Goal: Complete Application Form: Complete application form

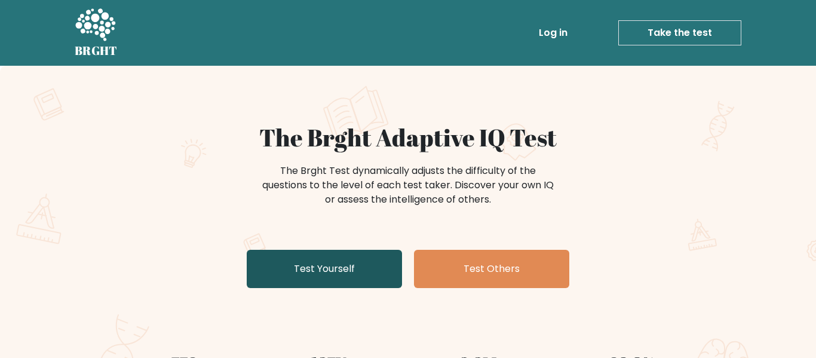
click at [359, 265] on link "Test Yourself" at bounding box center [324, 269] width 155 height 38
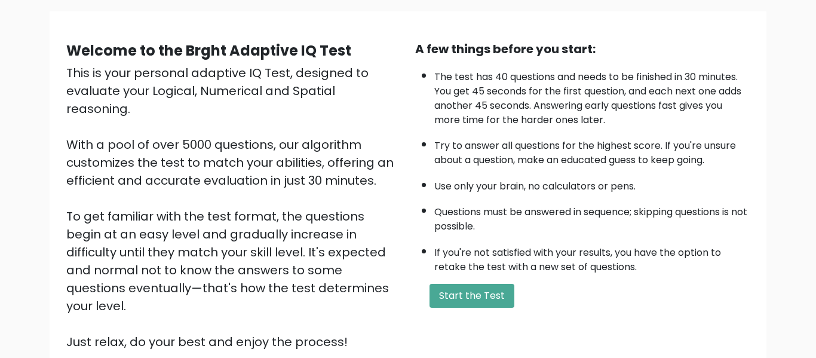
scroll to position [89, 0]
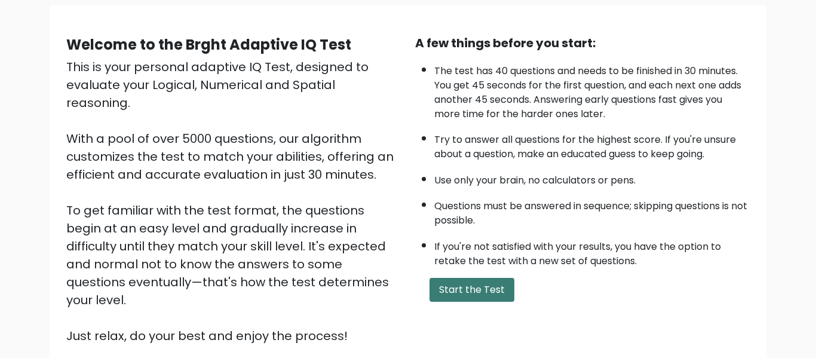
click at [459, 290] on button "Start the Test" at bounding box center [471, 290] width 85 height 24
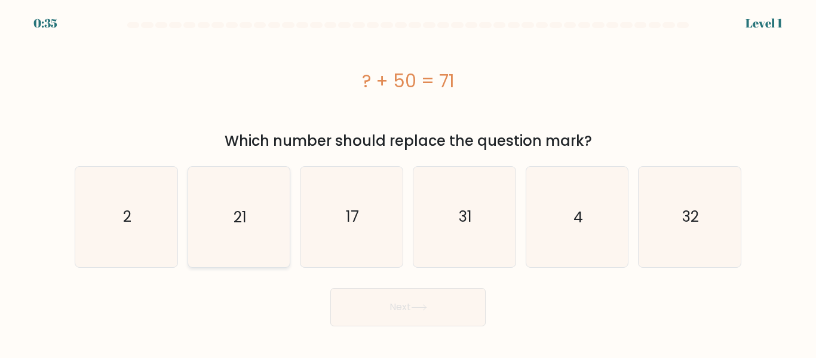
click at [237, 228] on icon "21" at bounding box center [239, 217] width 100 height 100
click at [408, 182] on input "b. 21" at bounding box center [408, 180] width 1 height 3
radio input "true"
click at [390, 317] on button "Next" at bounding box center [407, 307] width 155 height 38
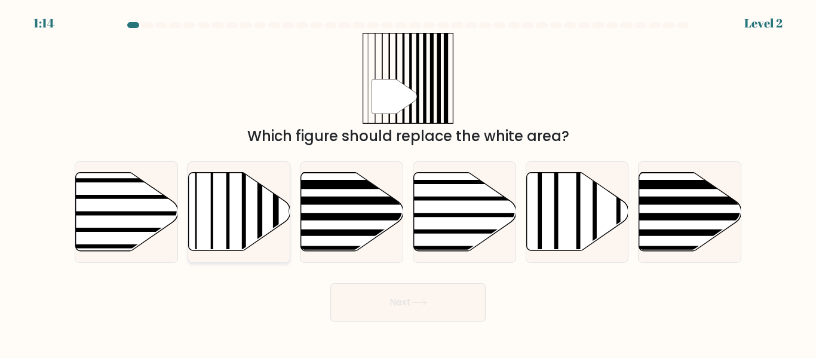
click at [244, 213] on line at bounding box center [244, 170] width 0 height 205
click at [408, 182] on input "b." at bounding box center [408, 180] width 1 height 3
radio input "true"
click at [425, 305] on icon at bounding box center [419, 302] width 16 height 7
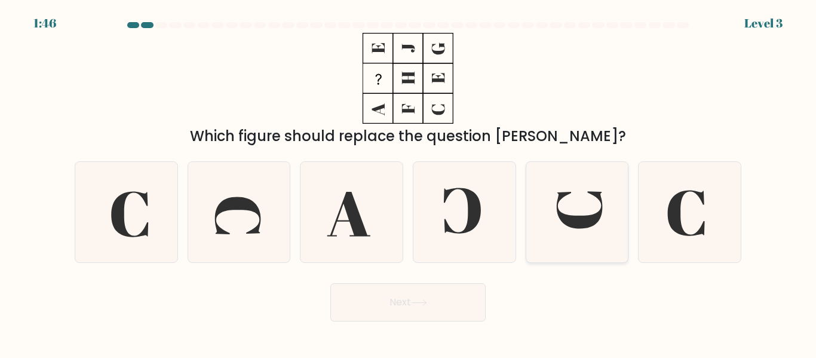
click at [589, 218] on icon at bounding box center [579, 209] width 45 height 37
click at [409, 182] on input "e." at bounding box center [408, 180] width 1 height 3
radio input "true"
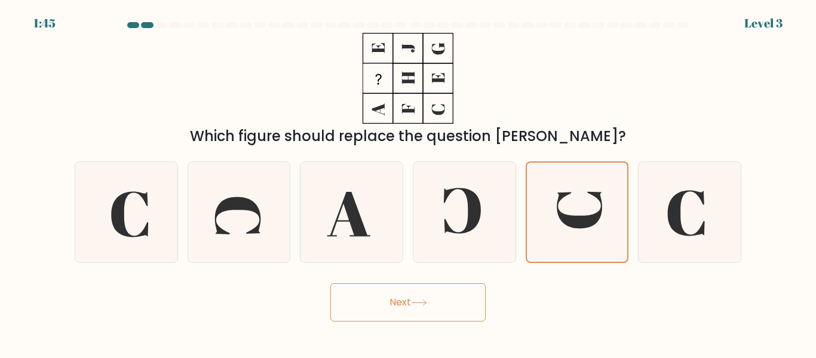
click at [419, 299] on icon at bounding box center [419, 302] width 16 height 7
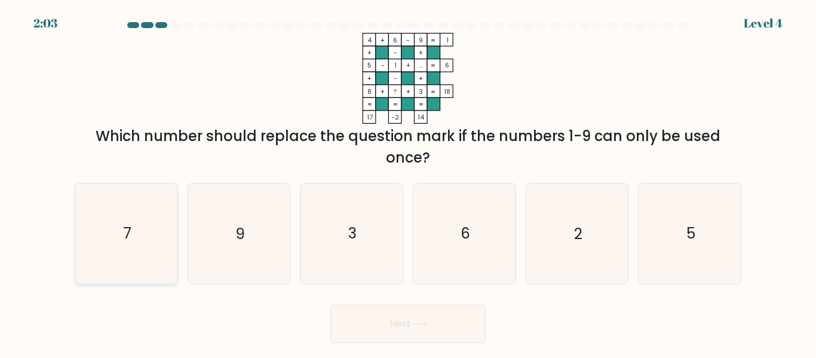
click at [112, 213] on icon "7" at bounding box center [126, 233] width 100 height 100
click at [408, 182] on input "a. 7" at bounding box center [408, 180] width 1 height 3
radio input "true"
click at [435, 324] on button "Next" at bounding box center [407, 324] width 155 height 38
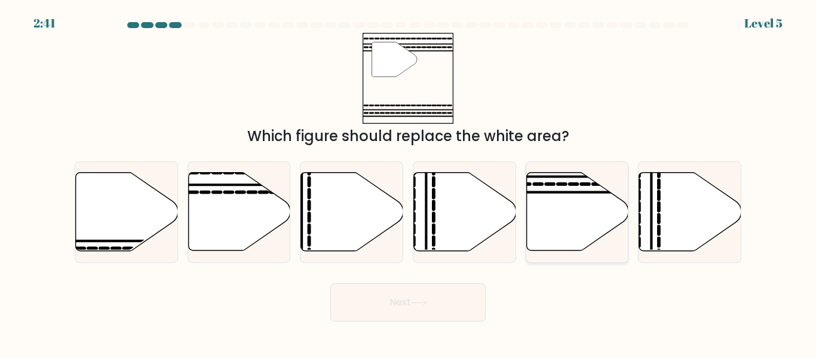
click at [548, 211] on icon at bounding box center [577, 212] width 102 height 78
click at [409, 182] on input "e." at bounding box center [408, 180] width 1 height 3
radio input "true"
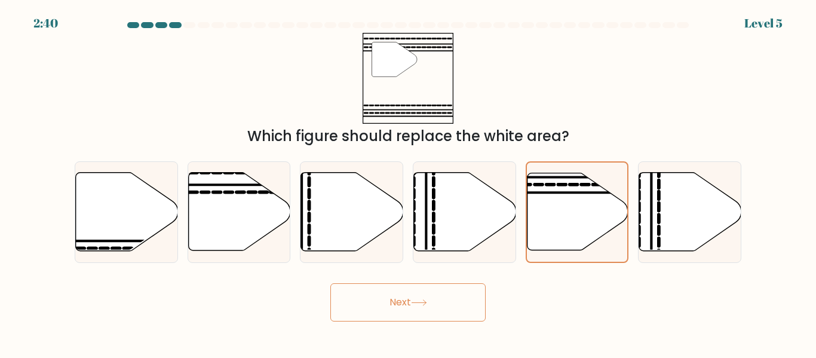
click at [405, 315] on button "Next" at bounding box center [407, 302] width 155 height 38
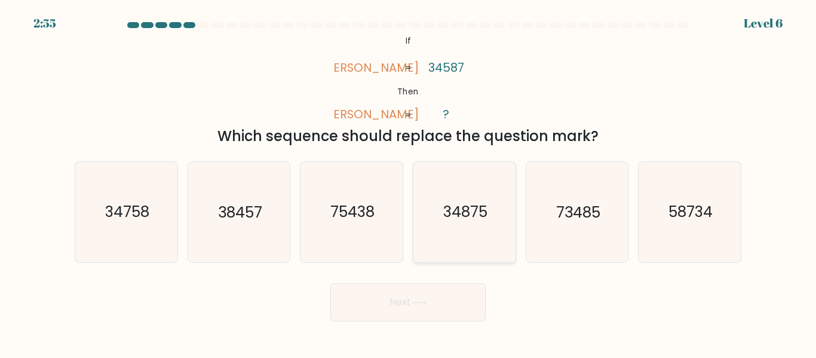
click at [430, 217] on icon "34875" at bounding box center [465, 212] width 100 height 100
click at [409, 182] on input "d. 34875" at bounding box center [408, 180] width 1 height 3
radio input "true"
click at [404, 290] on button "Next" at bounding box center [407, 302] width 155 height 38
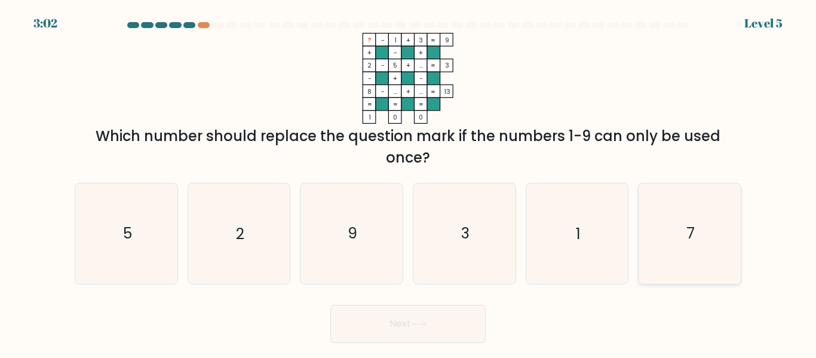
click at [732, 238] on icon "7" at bounding box center [690, 233] width 100 height 100
click at [409, 182] on input "f. 7" at bounding box center [408, 180] width 1 height 3
radio input "true"
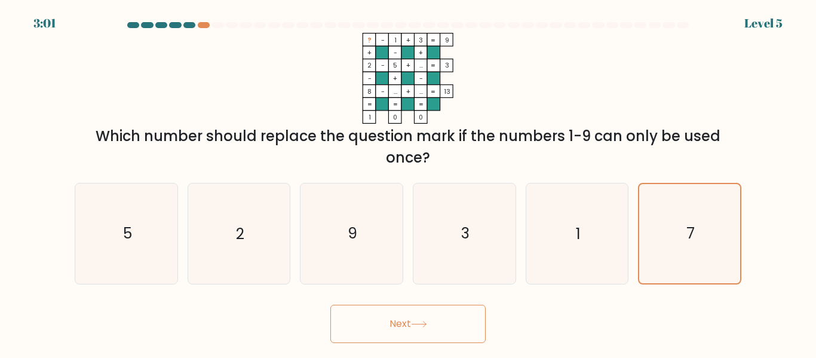
click at [446, 330] on button "Next" at bounding box center [407, 324] width 155 height 38
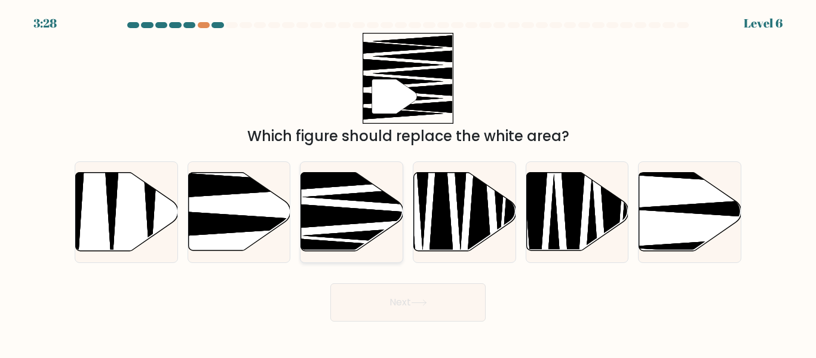
click at [327, 198] on icon at bounding box center [392, 197] width 180 height 26
click at [408, 182] on input "c." at bounding box center [408, 180] width 1 height 3
radio input "true"
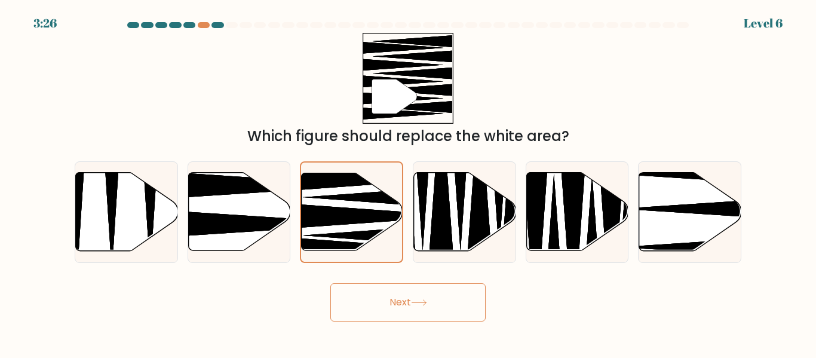
click at [366, 300] on button "Next" at bounding box center [407, 302] width 155 height 38
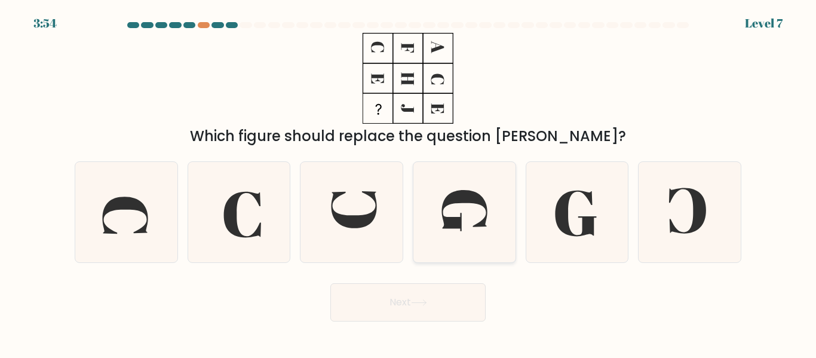
click at [465, 195] on icon at bounding box center [463, 211] width 45 height 41
click at [409, 182] on input "d." at bounding box center [408, 180] width 1 height 3
radio input "true"
click at [398, 299] on button "Next" at bounding box center [407, 302] width 155 height 38
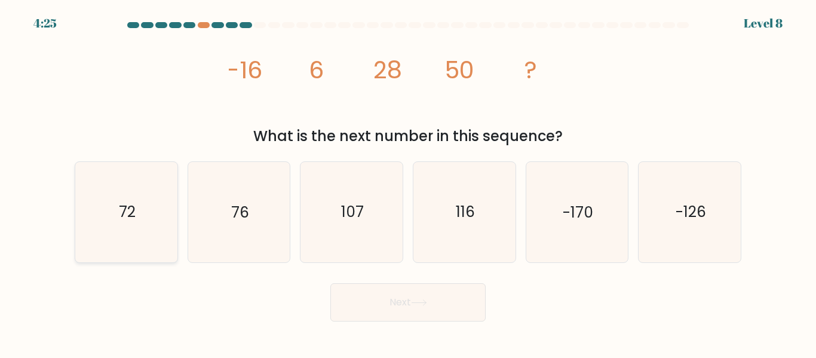
click at [168, 211] on icon "72" at bounding box center [126, 212] width 100 height 100
click at [408, 182] on input "a. 72" at bounding box center [408, 180] width 1 height 3
radio input "true"
click at [344, 312] on button "Next" at bounding box center [407, 302] width 155 height 38
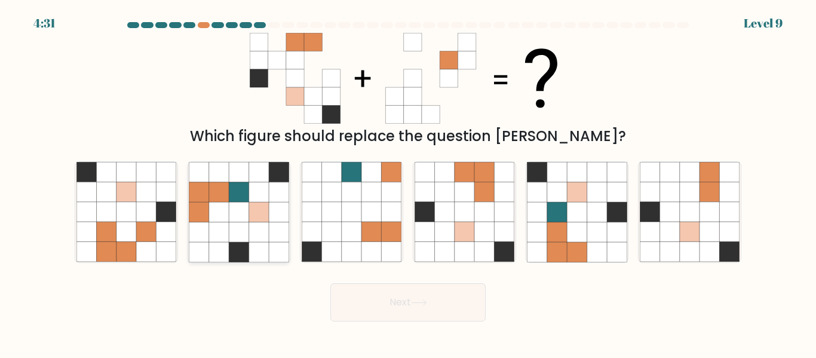
click at [223, 223] on icon at bounding box center [219, 232] width 20 height 20
click at [408, 182] on input "b." at bounding box center [408, 180] width 1 height 3
radio input "true"
click at [383, 297] on button "Next" at bounding box center [407, 302] width 155 height 38
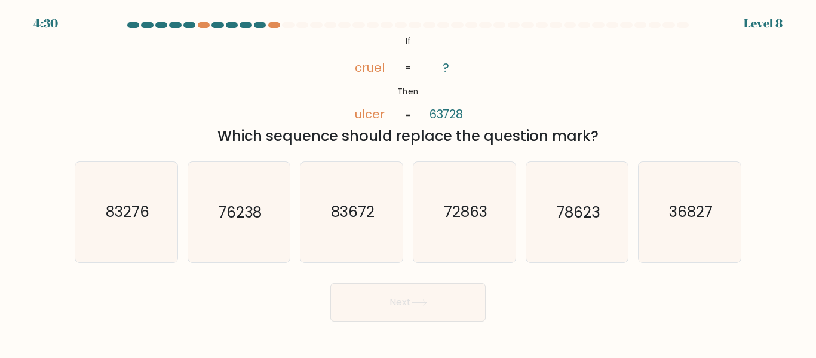
click at [383, 297] on button "Next" at bounding box center [407, 302] width 155 height 38
click at [240, 118] on div "@import url('https://fonts.googleapis.com/css?family=Abril+Fatface:400,100,100i…" at bounding box center [407, 90] width 681 height 114
click at [266, 202] on icon "76238" at bounding box center [239, 212] width 100 height 100
click at [408, 182] on input "b. 76238" at bounding box center [408, 180] width 1 height 3
radio input "true"
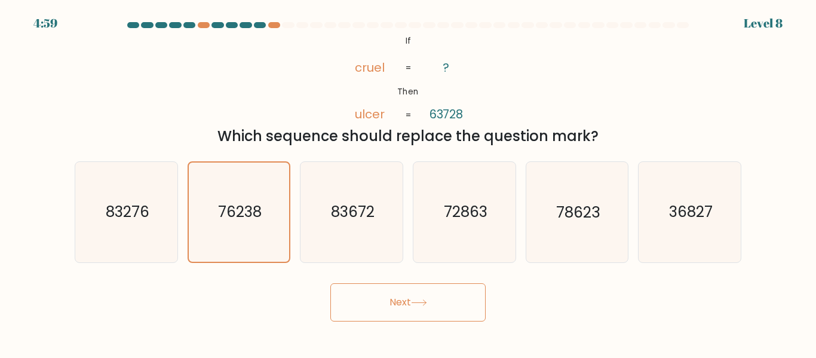
click at [349, 294] on button "Next" at bounding box center [407, 302] width 155 height 38
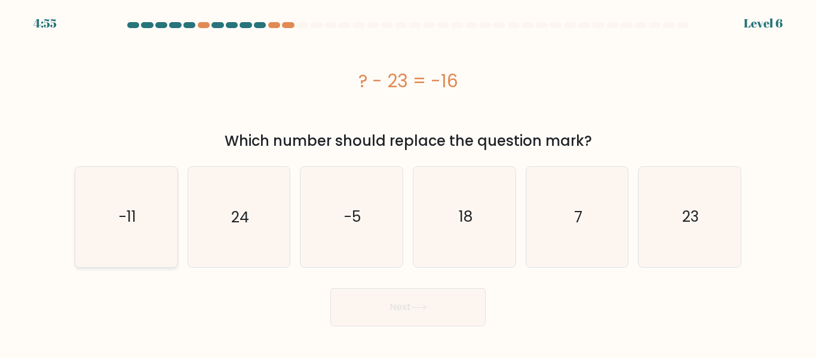
click at [137, 213] on icon "-11" at bounding box center [126, 217] width 100 height 100
click at [408, 182] on input "a. -11" at bounding box center [408, 180] width 1 height 3
radio input "true"
click at [367, 314] on button "Next" at bounding box center [407, 307] width 155 height 38
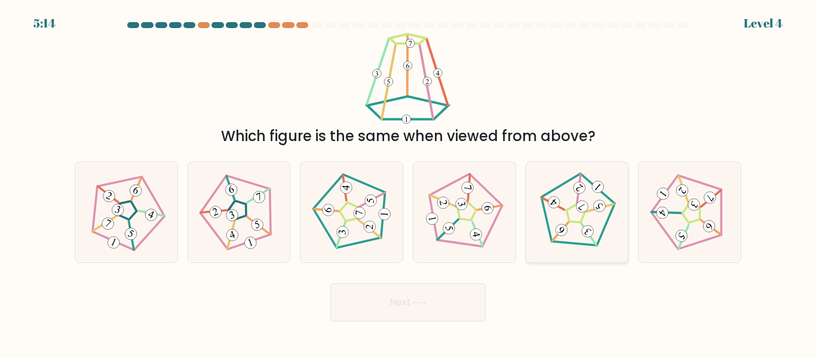
click at [586, 223] on icon at bounding box center [577, 212] width 80 height 80
click at [409, 182] on input "e." at bounding box center [408, 180] width 1 height 3
radio input "true"
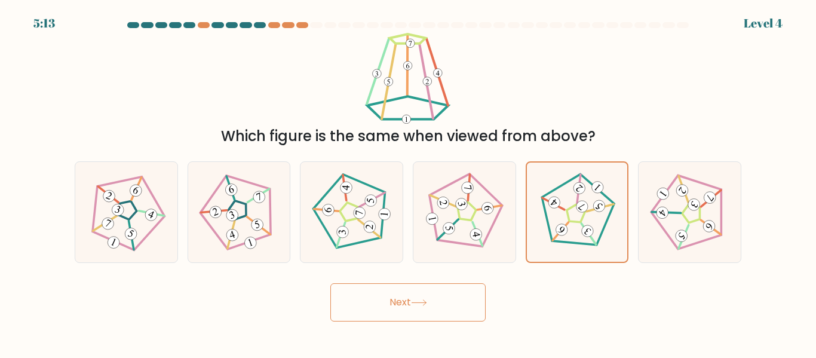
click at [422, 315] on button "Next" at bounding box center [407, 302] width 155 height 38
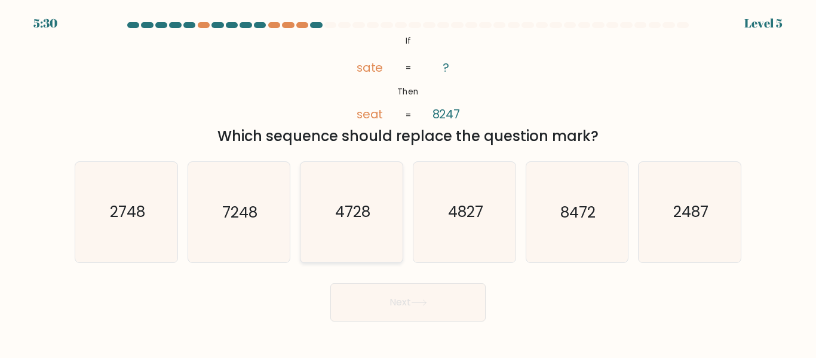
click at [358, 182] on icon "4728" at bounding box center [352, 212] width 100 height 100
click at [408, 182] on input "c. 4728" at bounding box center [408, 180] width 1 height 3
radio input "true"
click at [364, 307] on button "Next" at bounding box center [407, 302] width 155 height 38
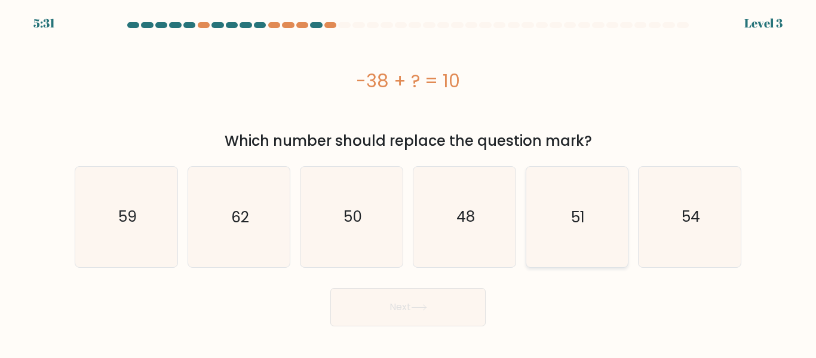
click at [603, 226] on icon "51" at bounding box center [577, 217] width 100 height 100
click at [409, 182] on input "e. 51" at bounding box center [408, 180] width 1 height 3
radio input "true"
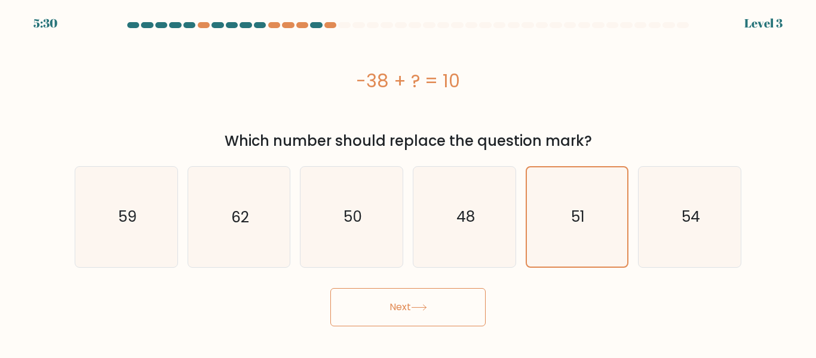
click at [425, 297] on button "Next" at bounding box center [407, 307] width 155 height 38
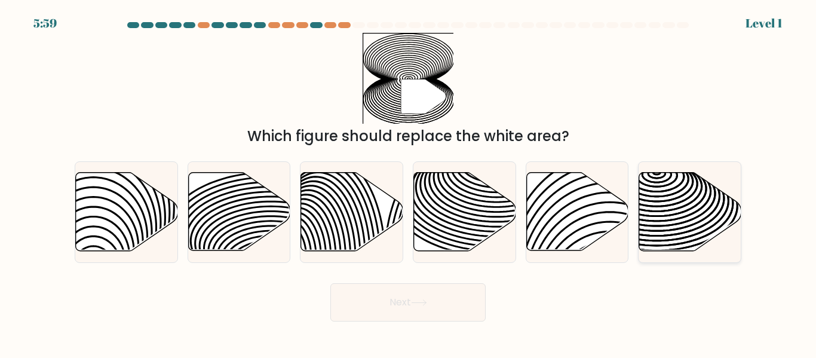
click at [696, 218] on icon at bounding box center [690, 212] width 102 height 78
click at [409, 182] on input "f." at bounding box center [408, 180] width 1 height 3
radio input "true"
click at [439, 303] on button "Next" at bounding box center [407, 302] width 155 height 38
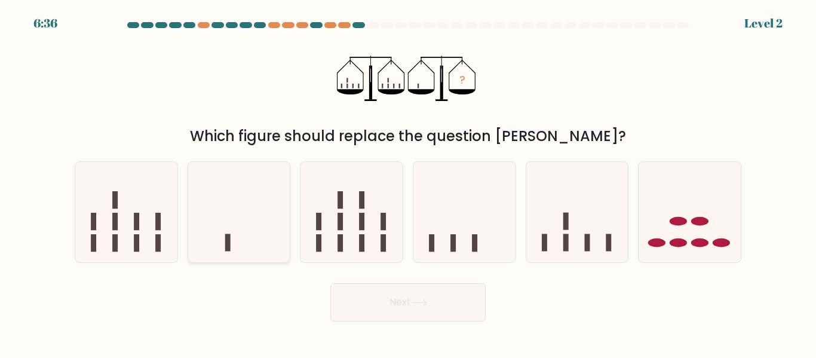
click at [231, 223] on icon at bounding box center [239, 212] width 102 height 84
click at [408, 182] on input "b." at bounding box center [408, 180] width 1 height 3
radio input "true"
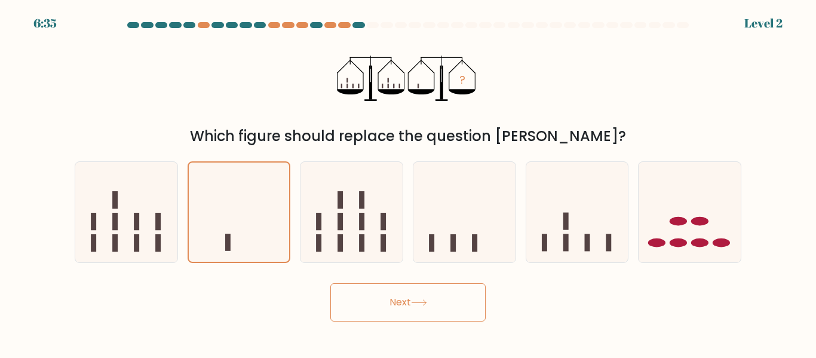
click at [383, 311] on button "Next" at bounding box center [407, 302] width 155 height 38
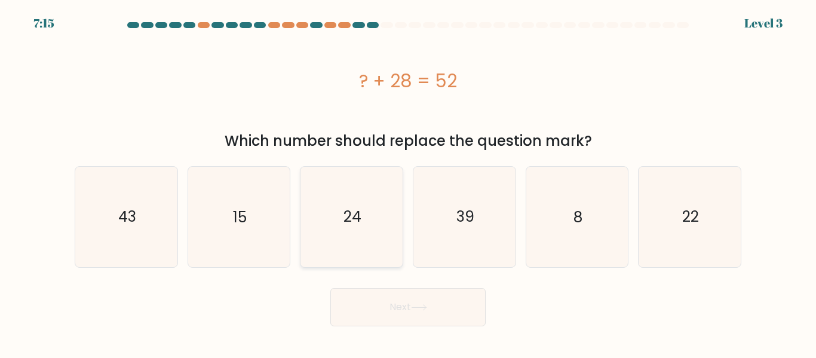
click at [370, 227] on icon "24" at bounding box center [352, 217] width 100 height 100
click at [408, 182] on input "c. 24" at bounding box center [408, 180] width 1 height 3
radio input "true"
click at [381, 303] on button "Next" at bounding box center [407, 307] width 155 height 38
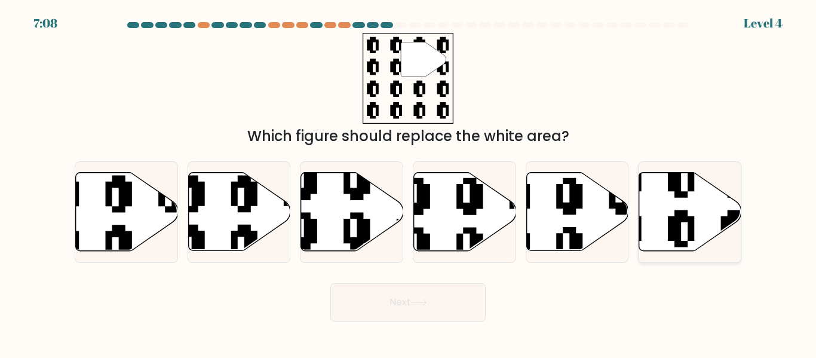
click at [672, 214] on icon at bounding box center [690, 212] width 102 height 78
click at [409, 182] on input "f." at bounding box center [408, 180] width 1 height 3
radio input "true"
click at [442, 305] on button "Next" at bounding box center [407, 302] width 155 height 38
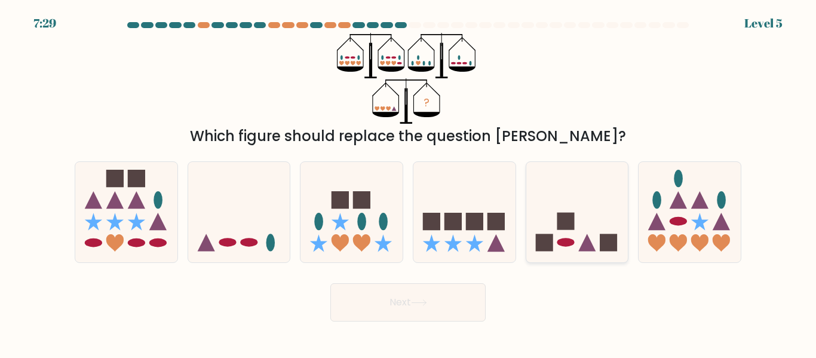
click at [600, 238] on rect at bounding box center [608, 242] width 17 height 17
click at [409, 182] on input "e." at bounding box center [408, 180] width 1 height 3
radio input "true"
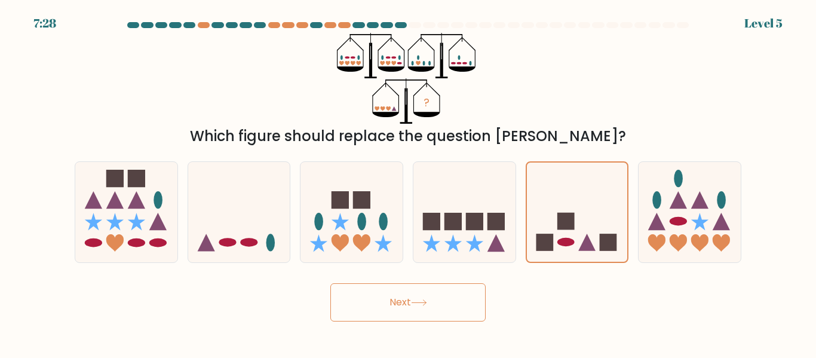
click at [398, 304] on button "Next" at bounding box center [407, 302] width 155 height 38
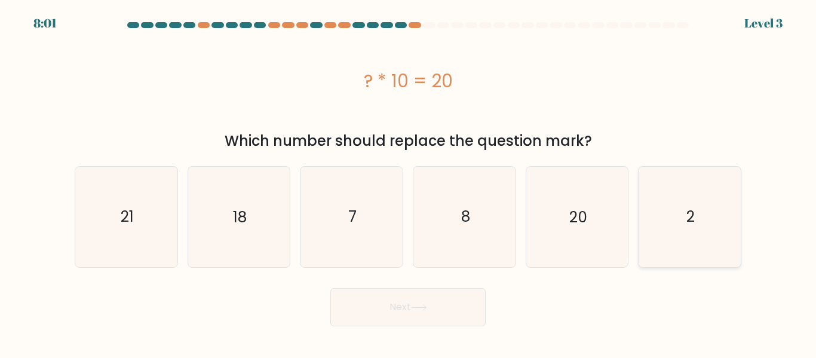
click at [668, 235] on icon "2" at bounding box center [690, 217] width 100 height 100
click at [409, 182] on input "f. 2" at bounding box center [408, 180] width 1 height 3
radio input "true"
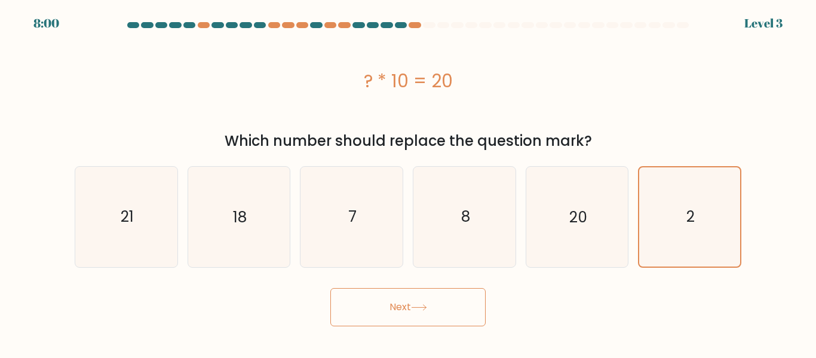
click at [458, 307] on button "Next" at bounding box center [407, 307] width 155 height 38
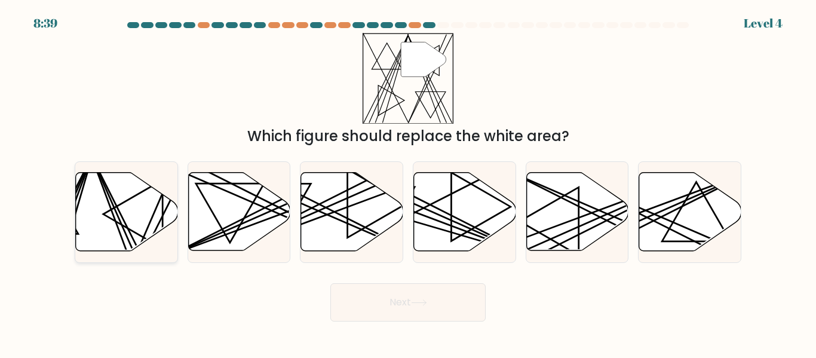
click at [167, 214] on icon at bounding box center [127, 212] width 102 height 78
click at [408, 182] on input "a." at bounding box center [408, 180] width 1 height 3
radio input "true"
click at [404, 291] on button "Next" at bounding box center [407, 302] width 155 height 38
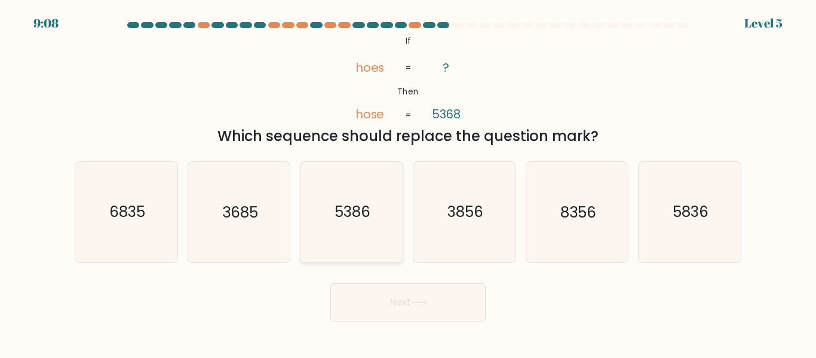
click at [341, 214] on text "5386" at bounding box center [352, 212] width 36 height 21
click at [408, 182] on input "c. 5386" at bounding box center [408, 180] width 1 height 3
radio input "true"
click at [440, 298] on button "Next" at bounding box center [407, 302] width 155 height 38
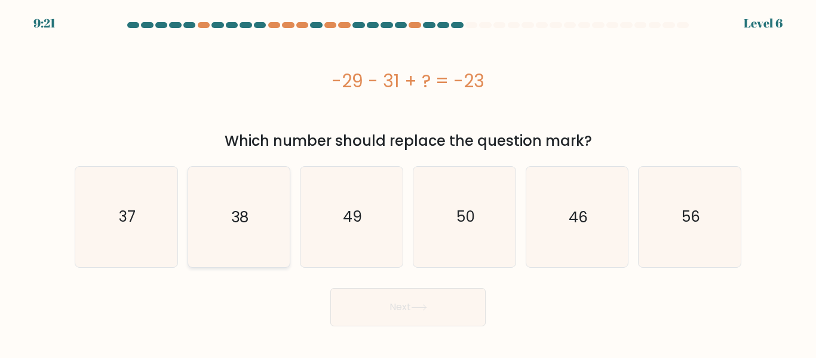
click at [264, 222] on icon "38" at bounding box center [239, 217] width 100 height 100
click at [408, 182] on input "b. 38" at bounding box center [408, 180] width 1 height 3
radio input "true"
click at [376, 300] on button "Next" at bounding box center [407, 307] width 155 height 38
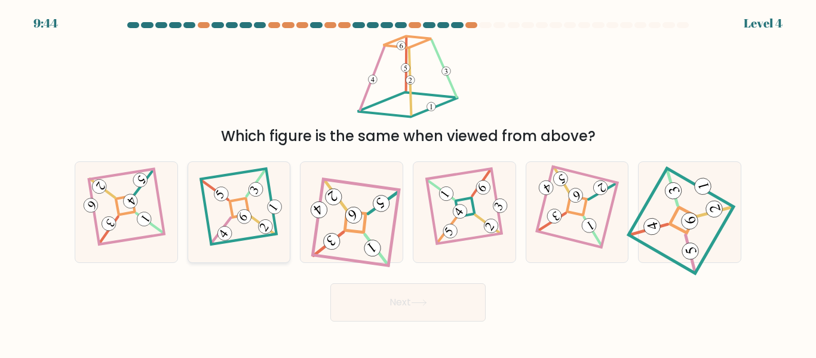
click at [241, 216] on 871 at bounding box center [245, 217] width 20 height 20
click at [408, 182] on input "b." at bounding box center [408, 180] width 1 height 3
radio input "true"
click at [401, 306] on button "Next" at bounding box center [407, 302] width 155 height 38
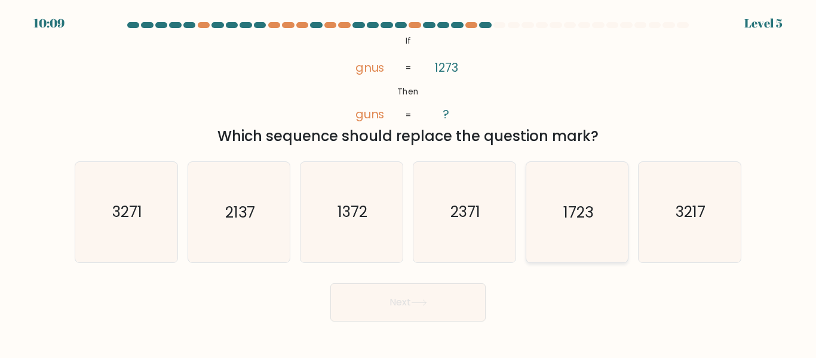
click at [558, 228] on icon "1723" at bounding box center [577, 212] width 100 height 100
click at [409, 182] on input "e. 1723" at bounding box center [408, 180] width 1 height 3
radio input "true"
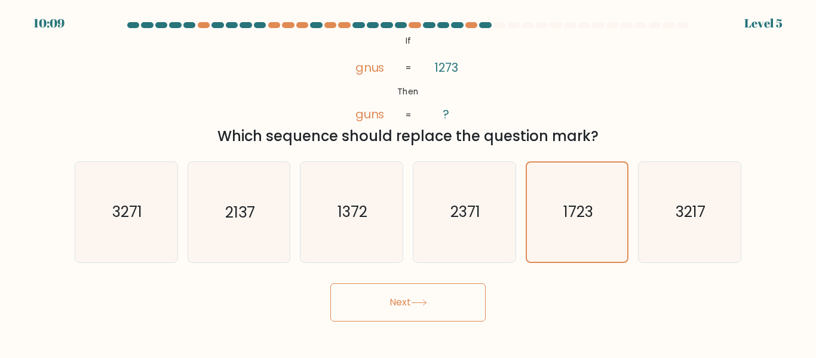
click at [449, 296] on button "Next" at bounding box center [407, 302] width 155 height 38
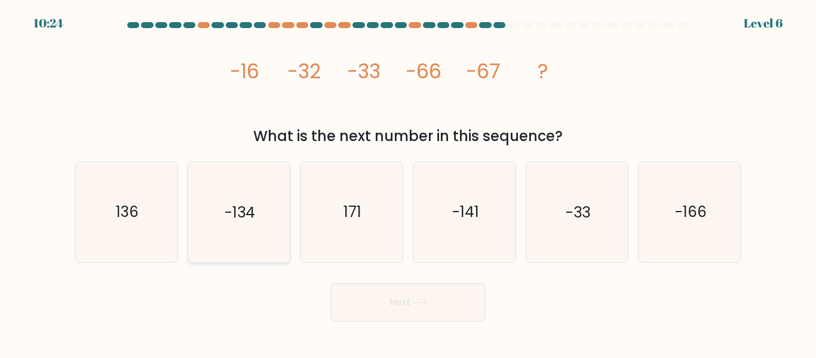
click at [214, 219] on icon "-134" at bounding box center [239, 212] width 100 height 100
click at [408, 182] on input "b. -134" at bounding box center [408, 180] width 1 height 3
radio input "true"
click at [420, 305] on icon at bounding box center [419, 302] width 16 height 7
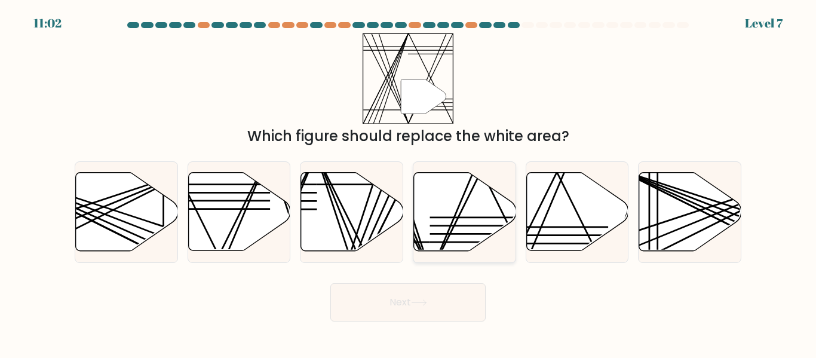
click at [453, 229] on icon at bounding box center [465, 212] width 102 height 78
click at [409, 182] on input "d." at bounding box center [408, 180] width 1 height 3
radio input "true"
click at [442, 305] on button "Next" at bounding box center [407, 302] width 155 height 38
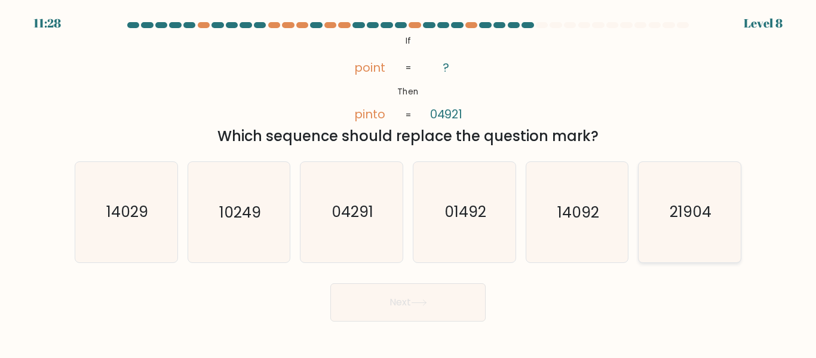
click at [688, 212] on text "21904" at bounding box center [691, 212] width 42 height 21
click at [409, 182] on input "f. 21904" at bounding box center [408, 180] width 1 height 3
radio input "true"
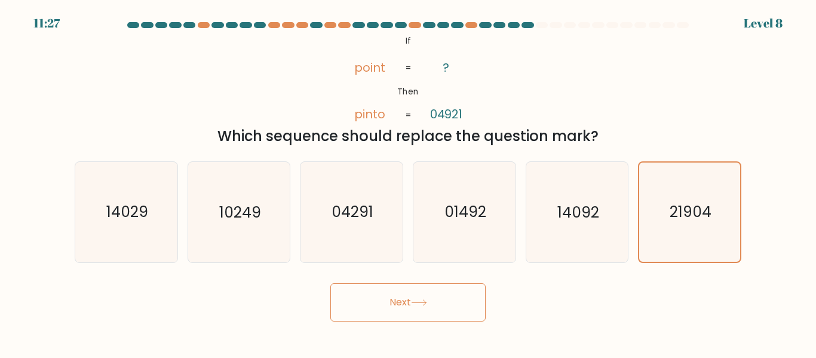
click at [449, 303] on button "Next" at bounding box center [407, 302] width 155 height 38
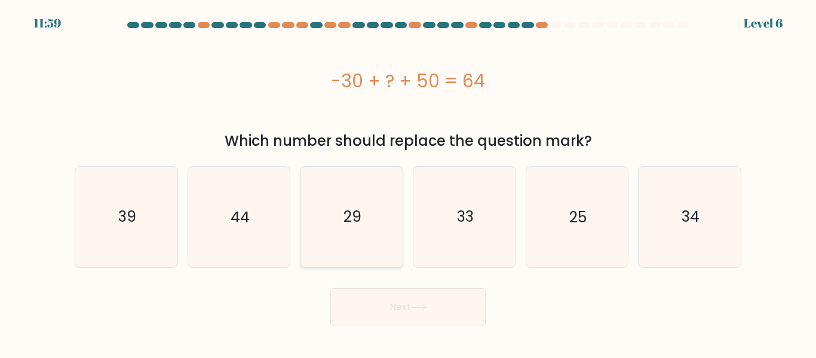
click at [333, 228] on icon "29" at bounding box center [352, 217] width 100 height 100
click at [408, 182] on input "c. 29" at bounding box center [408, 180] width 1 height 3
radio input "true"
click at [386, 315] on button "Next" at bounding box center [407, 307] width 155 height 38
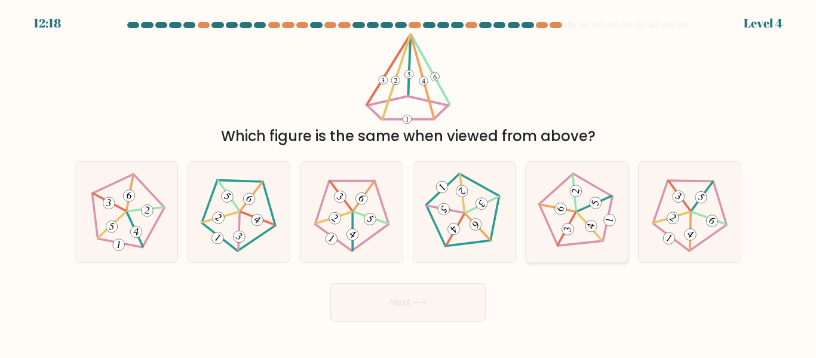
click at [592, 235] on icon at bounding box center [577, 212] width 80 height 80
click at [409, 182] on input "e." at bounding box center [408, 180] width 1 height 3
radio input "true"
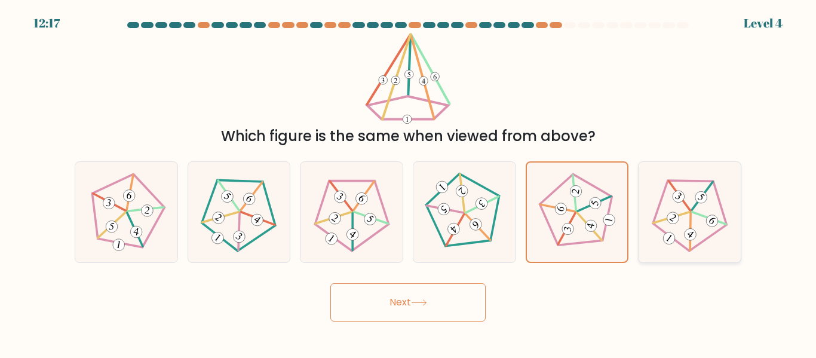
click at [682, 228] on icon at bounding box center [690, 212] width 80 height 80
click at [409, 182] on input "f." at bounding box center [408, 180] width 1 height 3
radio input "true"
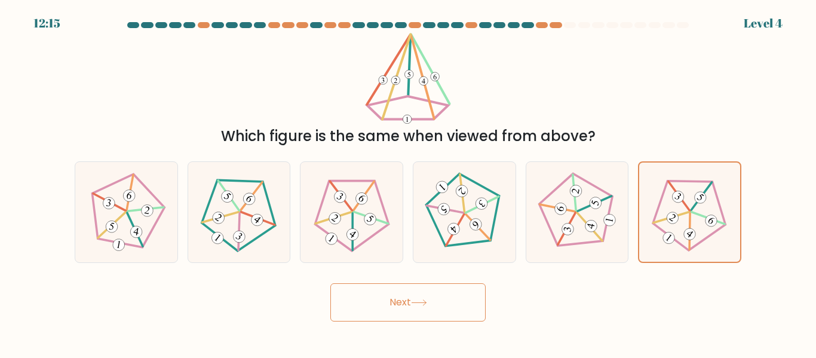
click at [458, 301] on button "Next" at bounding box center [407, 302] width 155 height 38
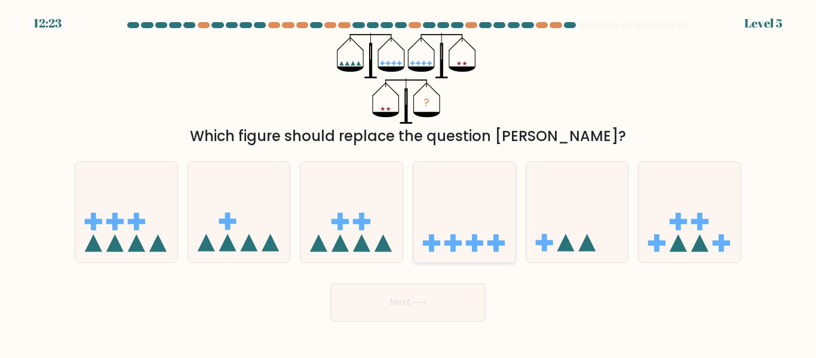
click at [475, 237] on rect at bounding box center [474, 242] width 5 height 17
click at [409, 182] on input "d." at bounding box center [408, 180] width 1 height 3
radio input "true"
click at [435, 296] on button "Next" at bounding box center [407, 302] width 155 height 38
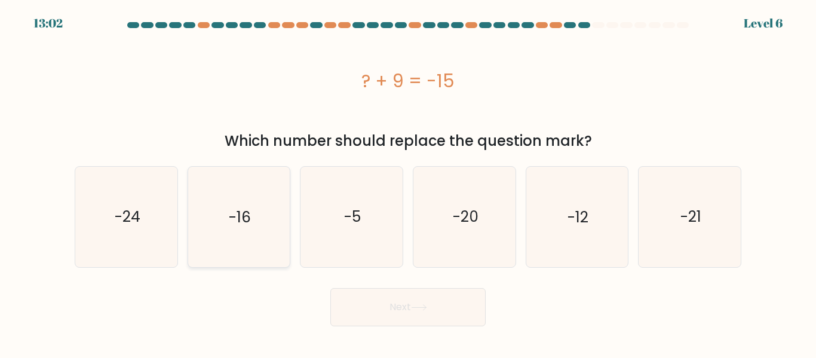
click at [251, 234] on icon "-16" at bounding box center [239, 217] width 100 height 100
click at [408, 182] on input "b. -16" at bounding box center [408, 180] width 1 height 3
radio input "true"
click at [422, 316] on button "Next" at bounding box center [407, 307] width 155 height 38
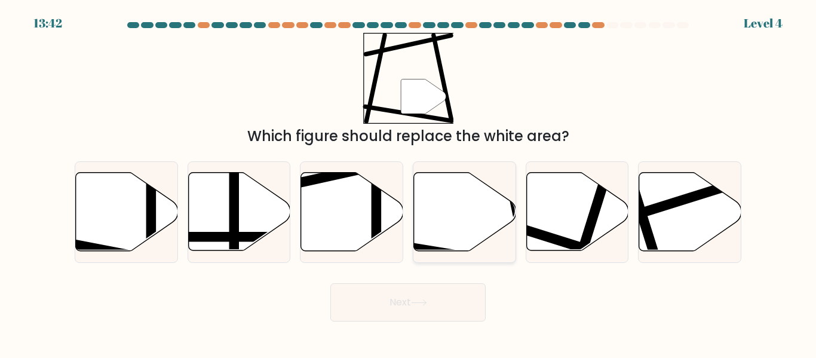
click at [479, 223] on icon at bounding box center [465, 212] width 102 height 78
click at [409, 182] on input "d." at bounding box center [408, 180] width 1 height 3
radio input "true"
click at [434, 289] on button "Next" at bounding box center [407, 302] width 155 height 38
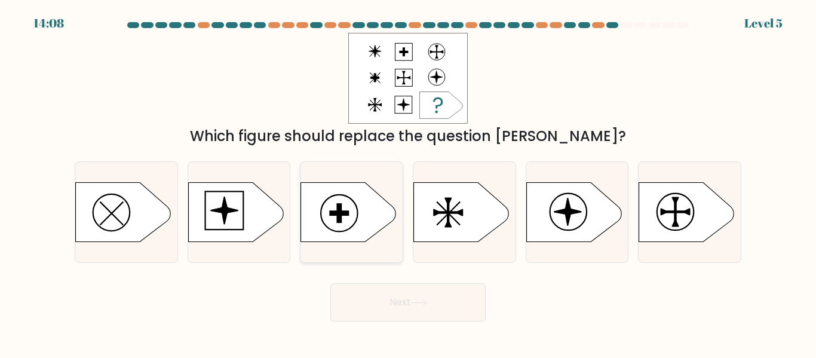
click at [327, 220] on icon at bounding box center [349, 212] width 96 height 60
click at [408, 182] on input "c." at bounding box center [408, 180] width 1 height 3
radio input "true"
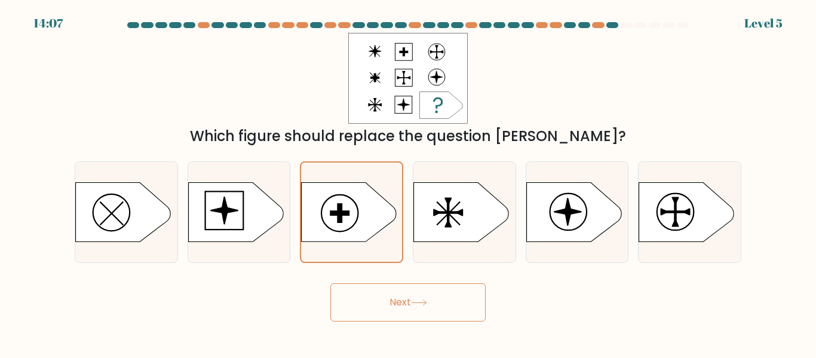
click at [365, 307] on button "Next" at bounding box center [407, 302] width 155 height 38
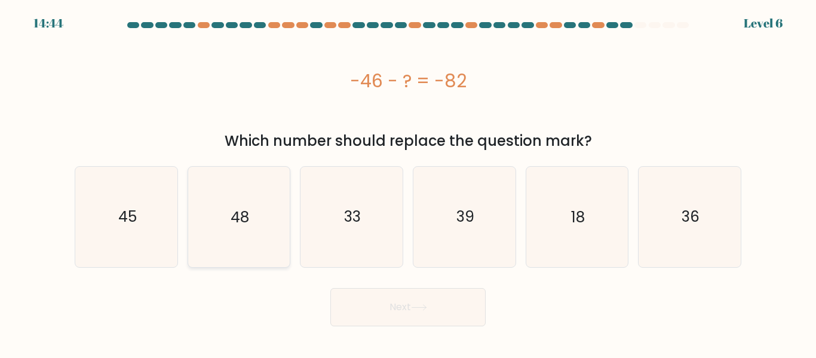
click at [268, 232] on icon "48" at bounding box center [239, 217] width 100 height 100
click at [408, 182] on input "b. 48" at bounding box center [408, 180] width 1 height 3
radio input "true"
click at [361, 300] on button "Next" at bounding box center [407, 307] width 155 height 38
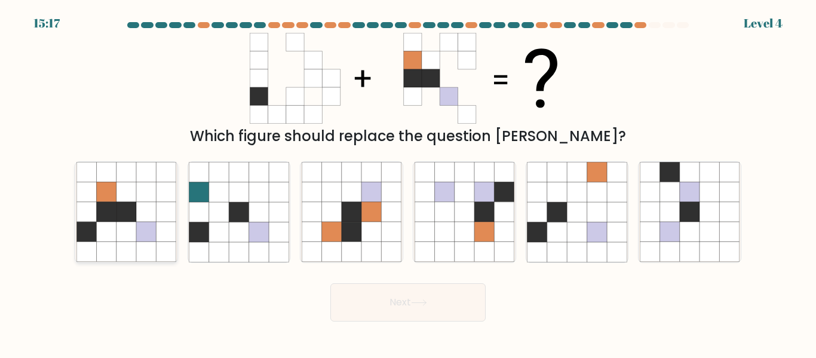
click at [154, 238] on icon at bounding box center [146, 232] width 20 height 20
click at [408, 182] on input "a." at bounding box center [408, 180] width 1 height 3
radio input "true"
click at [413, 311] on button "Next" at bounding box center [407, 302] width 155 height 38
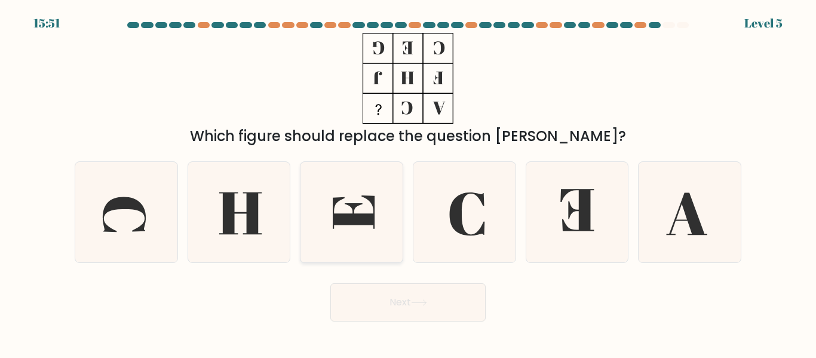
click at [339, 222] on icon at bounding box center [354, 211] width 42 height 33
click at [408, 182] on input "c." at bounding box center [408, 180] width 1 height 3
radio input "true"
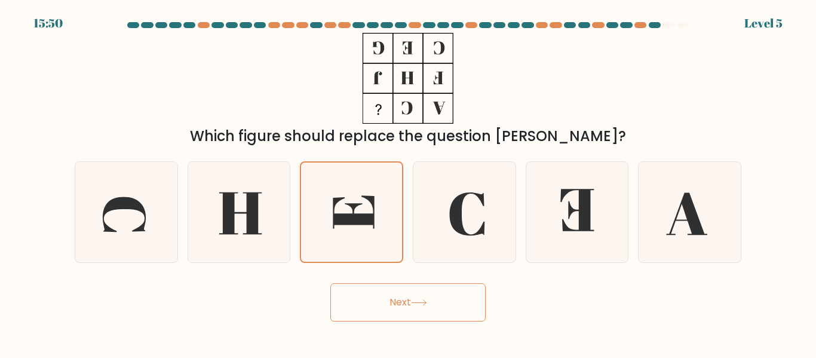
click at [410, 309] on button "Next" at bounding box center [407, 302] width 155 height 38
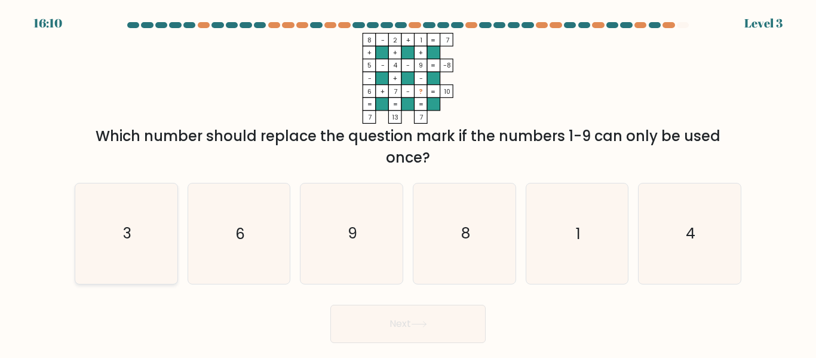
click at [149, 254] on icon "3" at bounding box center [126, 233] width 100 height 100
click at [408, 182] on input "a. 3" at bounding box center [408, 180] width 1 height 3
radio input "true"
click at [371, 323] on button "Next" at bounding box center [407, 324] width 155 height 38
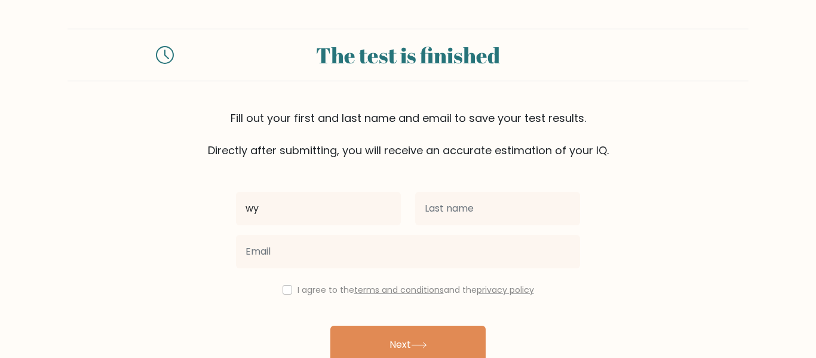
type input "w"
type input "[PERSON_NAME]"
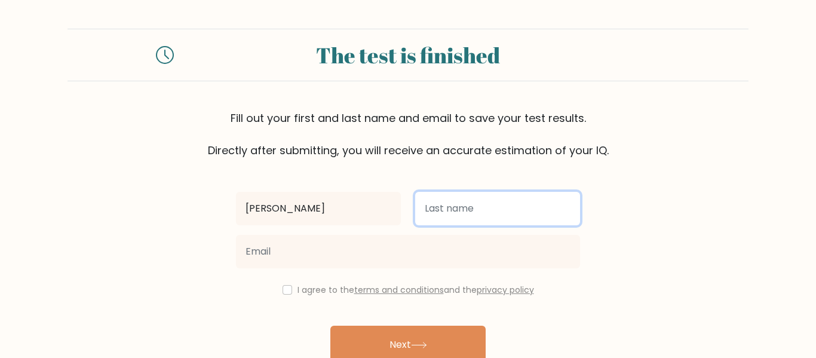
click at [486, 198] on input "text" at bounding box center [497, 208] width 165 height 33
type input "[PERSON_NAME]"
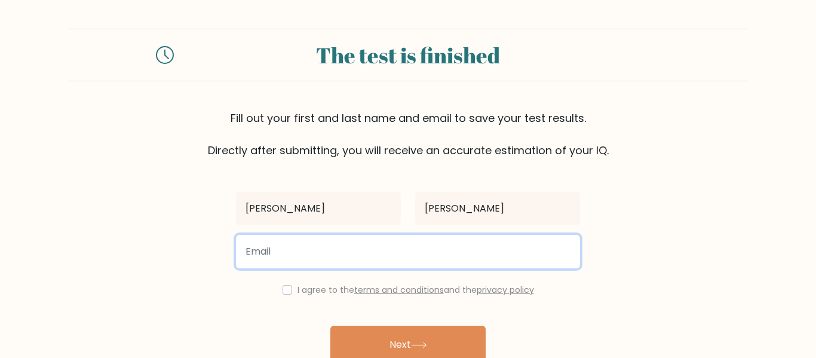
click at [363, 259] on input "email" at bounding box center [408, 251] width 344 height 33
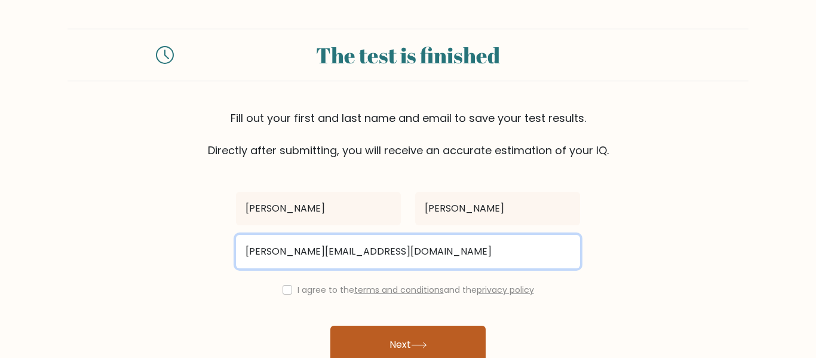
type input "wyatt.wal29@elkinsdistrict.org"
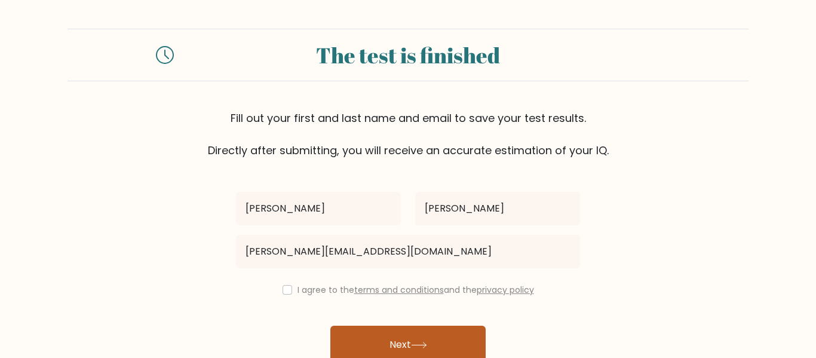
click at [364, 339] on button "Next" at bounding box center [407, 345] width 155 height 38
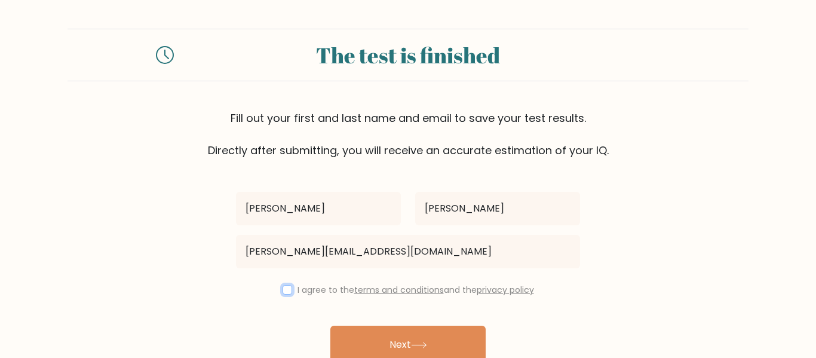
click at [284, 287] on input "checkbox" at bounding box center [288, 290] width 10 height 10
checkbox input "true"
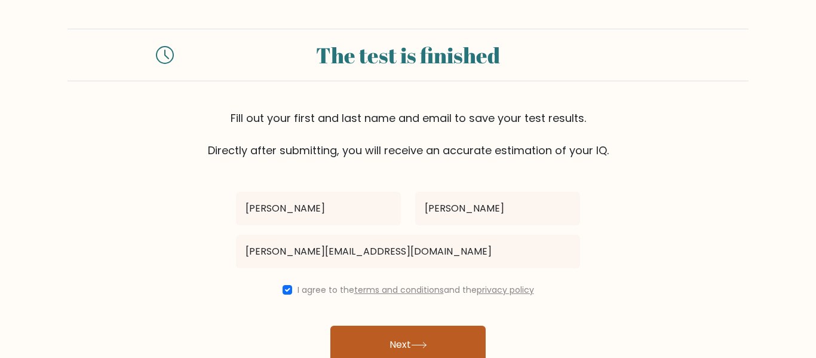
click at [366, 337] on button "Next" at bounding box center [407, 345] width 155 height 38
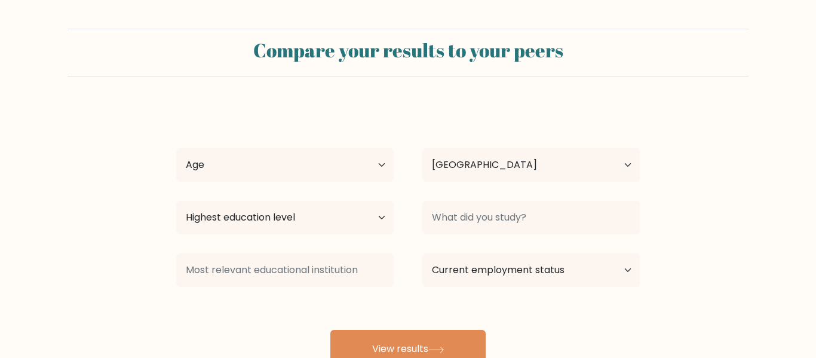
select select "US"
click at [272, 171] on select "Age Under 18 years old 18-24 years old 25-34 years old 35-44 years old 45-54 ye…" at bounding box center [284, 164] width 217 height 33
select select "min_18"
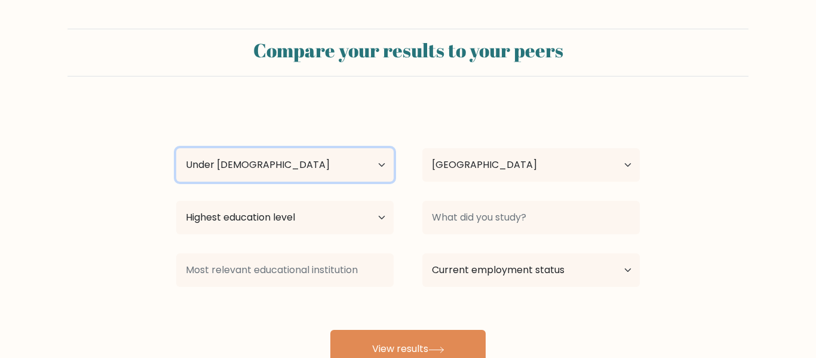
click at [176, 148] on select "Age Under 18 years old 18-24 years old 25-34 years old 35-44 years old 45-54 ye…" at bounding box center [284, 164] width 217 height 33
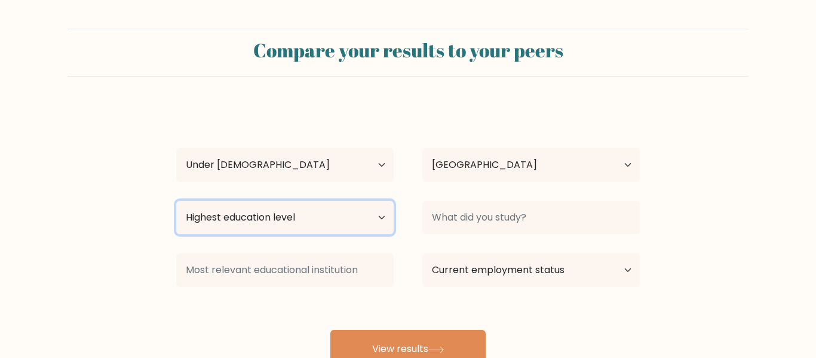
click at [321, 217] on select "Highest education level No schooling Primary Lower Secondary Upper Secondary Oc…" at bounding box center [284, 217] width 217 height 33
select select "lower_secondary"
click at [176, 201] on select "Highest education level No schooling Primary Lower Secondary Upper Secondary Oc…" at bounding box center [284, 217] width 217 height 33
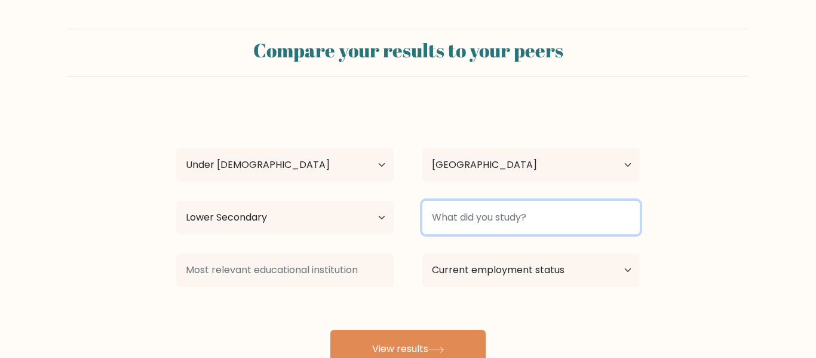
click at [461, 211] on input at bounding box center [530, 217] width 217 height 33
type input "E"
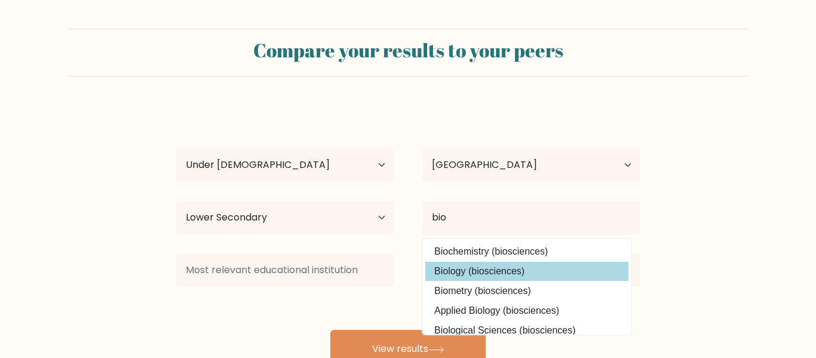
click at [464, 275] on option "Biology (biosciences)" at bounding box center [526, 271] width 203 height 19
type input "Biology"
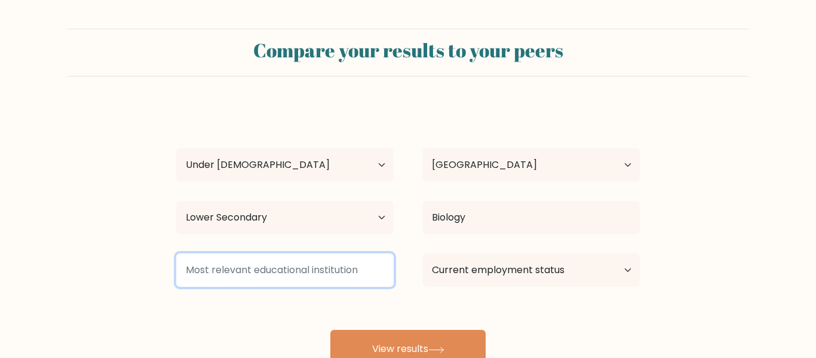
click at [324, 272] on input at bounding box center [284, 269] width 217 height 33
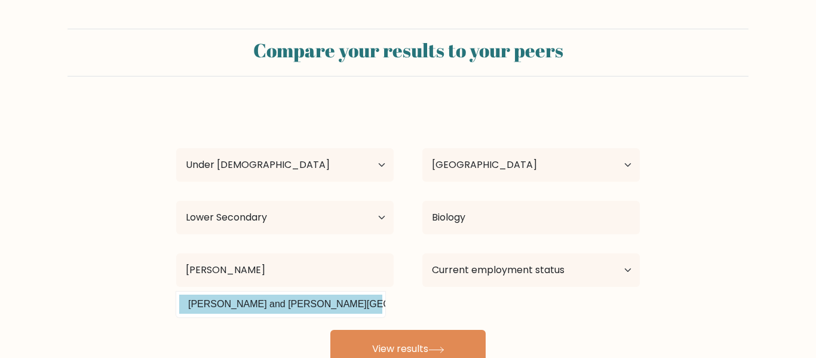
click at [246, 306] on option "Davis and Elkins College (United States)" at bounding box center [280, 303] width 203 height 19
type input "Davis and Elkins College"
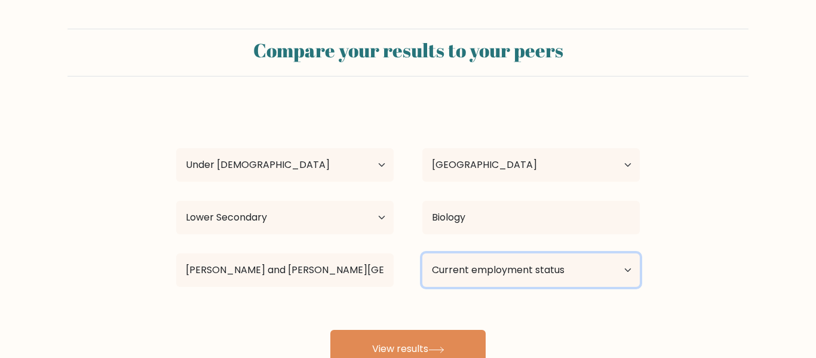
click at [505, 266] on select "Current employment status Employed Student Retired Other / prefer not to answer" at bounding box center [530, 269] width 217 height 33
select select "employed"
click at [422, 253] on select "Current employment status Employed Student Retired Other / prefer not to answer" at bounding box center [530, 269] width 217 height 33
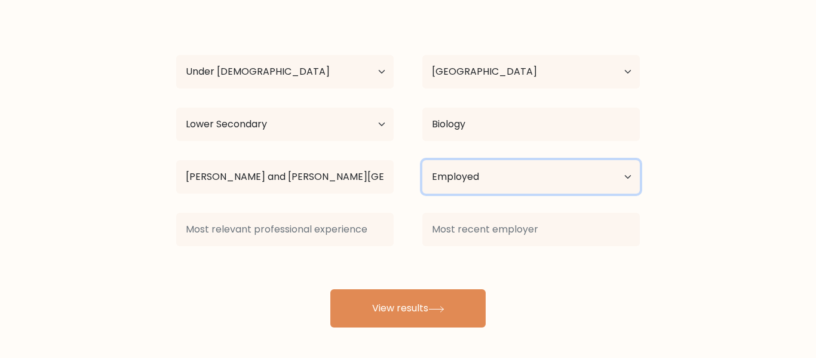
scroll to position [95, 0]
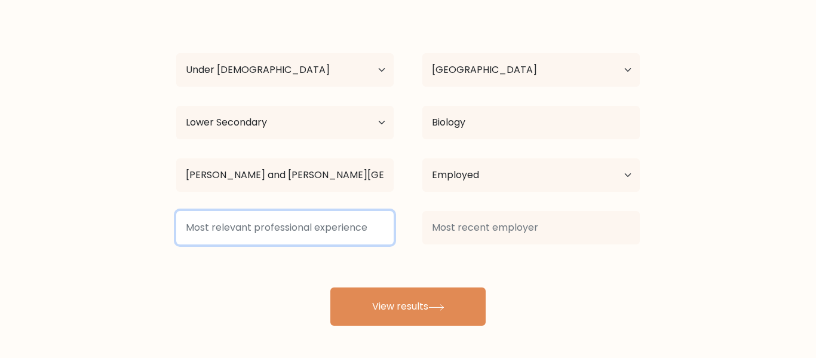
click at [308, 223] on input at bounding box center [284, 227] width 217 height 33
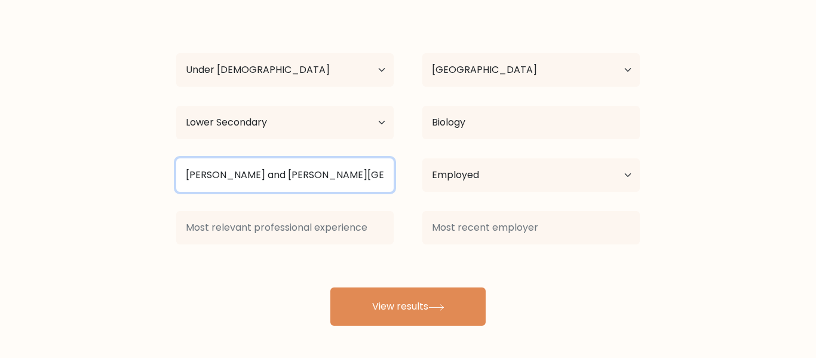
click at [304, 174] on input "Davis and Elkins College" at bounding box center [284, 174] width 217 height 33
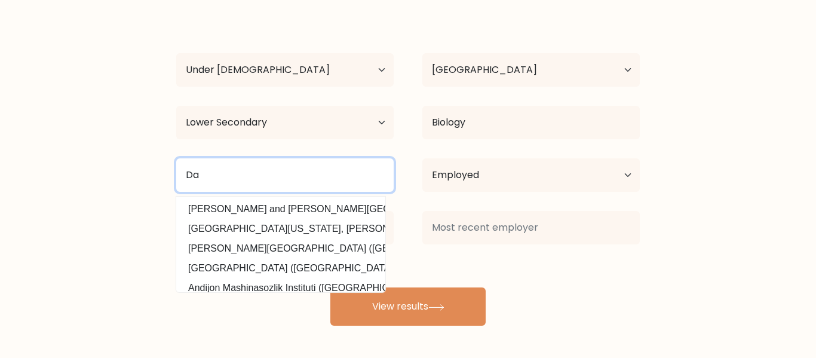
type input "D"
type input "Elkins High School"
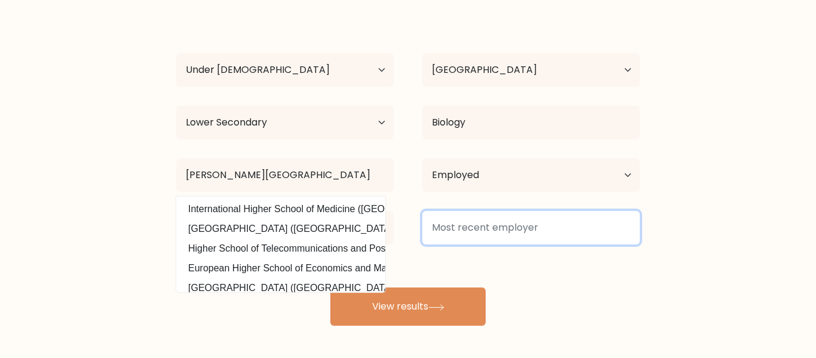
click at [483, 229] on input at bounding box center [530, 227] width 217 height 33
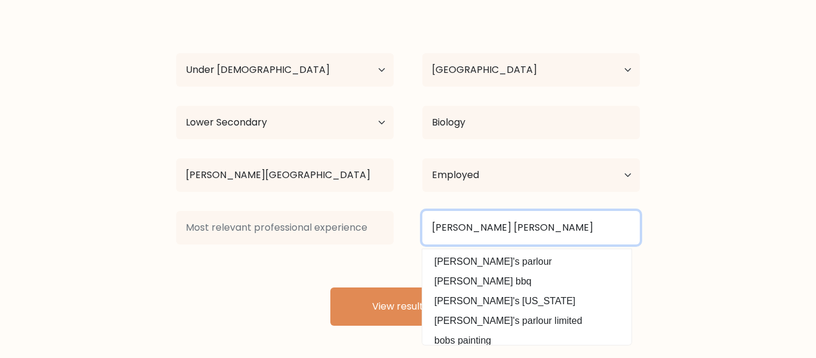
type input "Billy Bob"
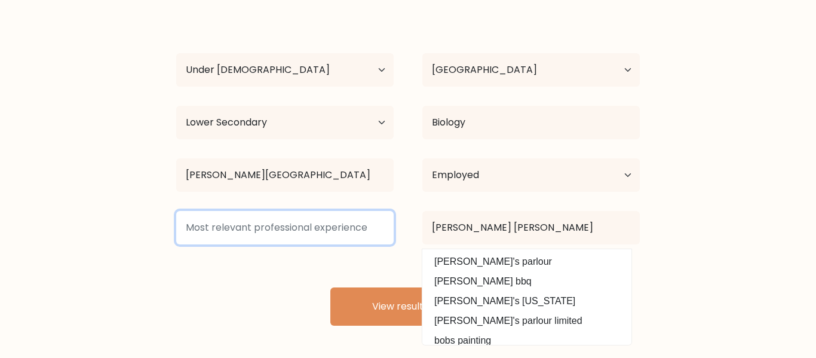
click at [275, 234] on input at bounding box center [284, 227] width 217 height 33
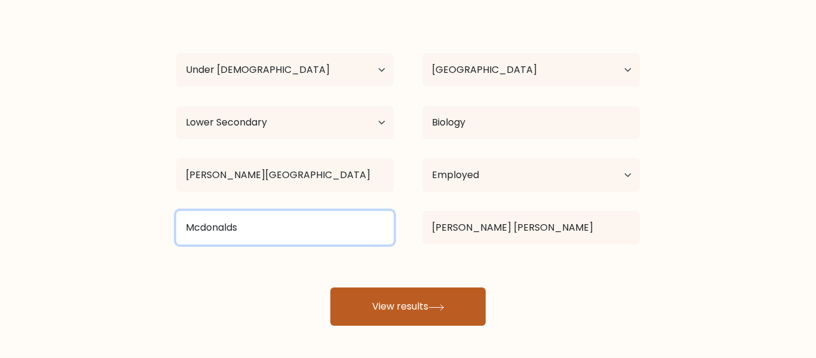
type input "Mcdonalds"
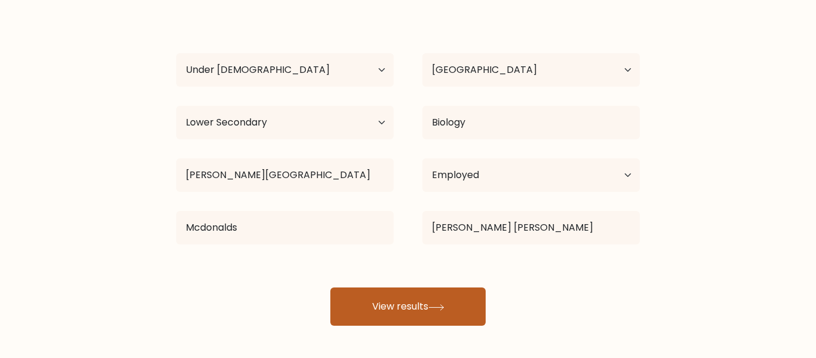
click at [412, 298] on button "View results" at bounding box center [407, 306] width 155 height 38
